Goal: Information Seeking & Learning: Learn about a topic

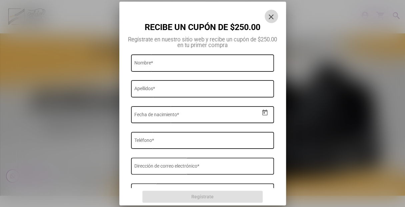
click at [271, 16] on mat-icon "close" at bounding box center [272, 17] width 8 height 8
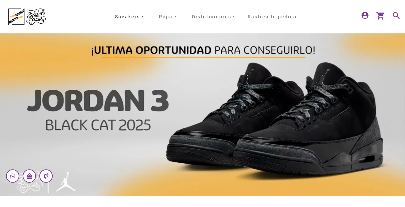
click at [143, 16] on link "Sneakers" at bounding box center [129, 17] width 34 height 10
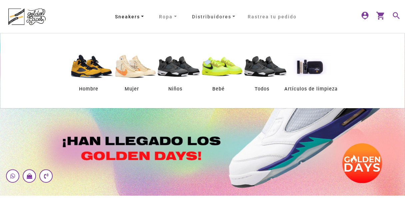
click at [226, 18] on link "Distribuidores" at bounding box center [214, 17] width 49 height 10
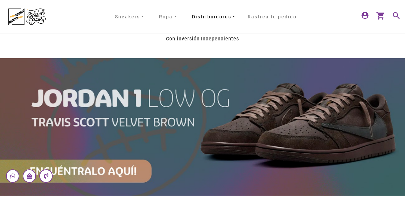
click at [232, 17] on link "Distribuidores" at bounding box center [214, 17] width 49 height 10
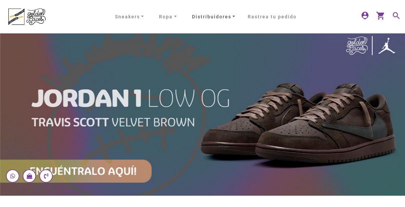
click at [232, 17] on link "Distribuidores" at bounding box center [214, 17] width 49 height 10
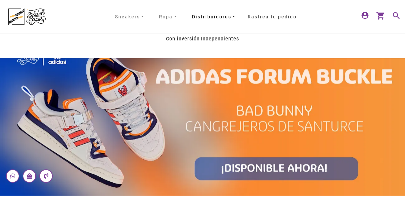
click at [264, 17] on link "Rastrea tu pedido" at bounding box center [272, 16] width 59 height 7
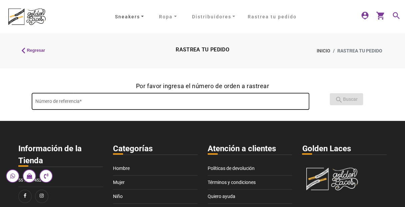
click at [140, 15] on link "Sneakers" at bounding box center [129, 17] width 34 height 10
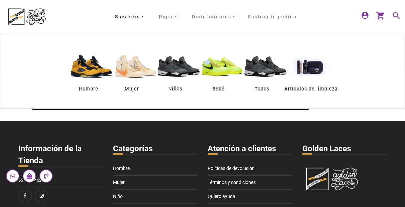
click at [268, 65] on img at bounding box center [266, 66] width 50 height 50
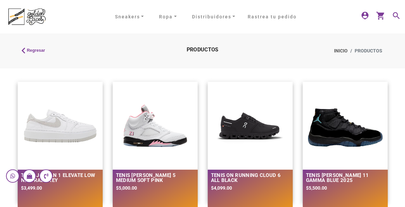
click at [394, 16] on mat-icon "search" at bounding box center [396, 15] width 8 height 8
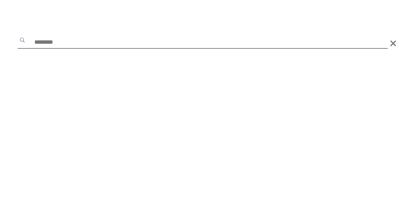
click at [304, 43] on input "text" at bounding box center [203, 43] width 370 height 12
type input "******"
click at [19, 37] on button "submit" at bounding box center [22, 40] width 7 height 7
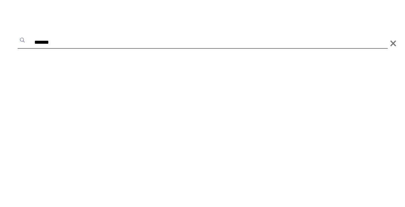
click at [19, 37] on button "submit" at bounding box center [22, 40] width 7 height 7
